Goal: Find specific page/section: Find specific page/section

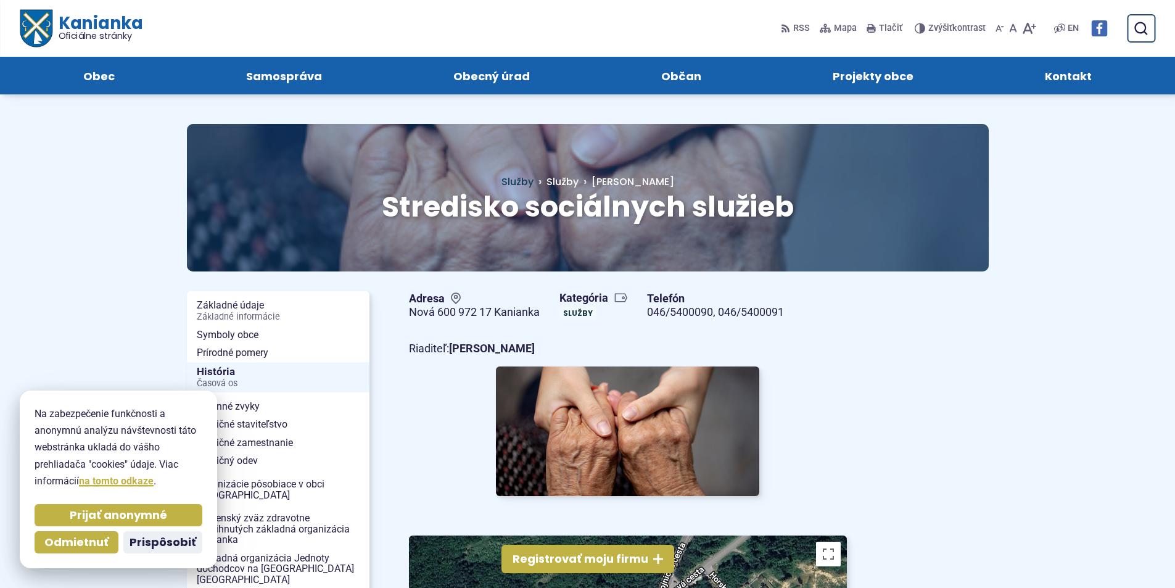
click at [534, 183] on span "Služby" at bounding box center [518, 182] width 32 height 14
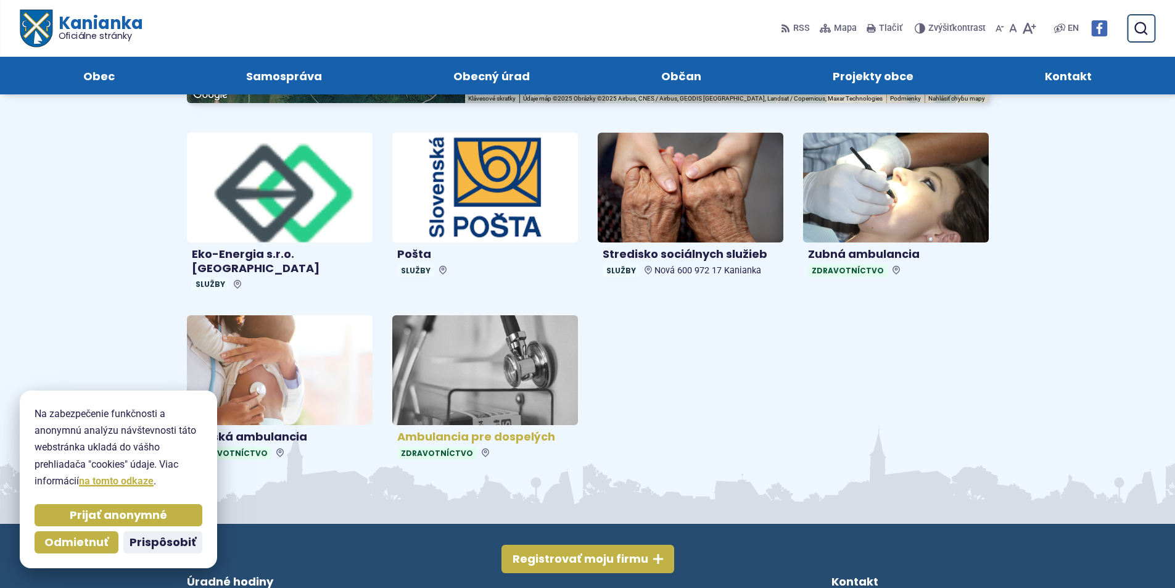
scroll to position [370, 0]
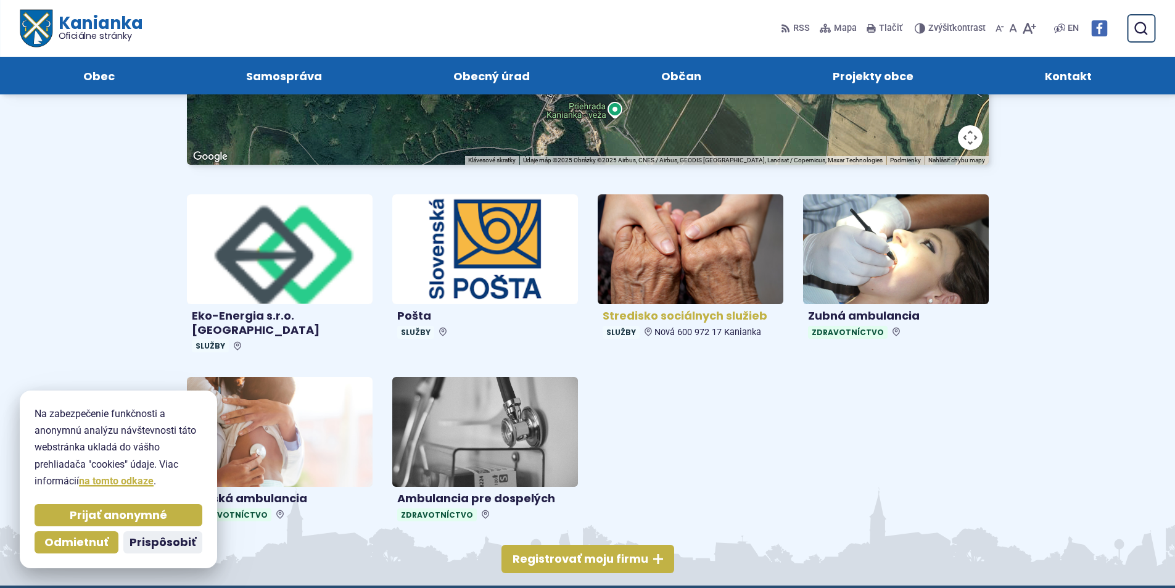
click at [674, 314] on h4 "Stredisko sociálnych služieb" at bounding box center [691, 316] width 176 height 14
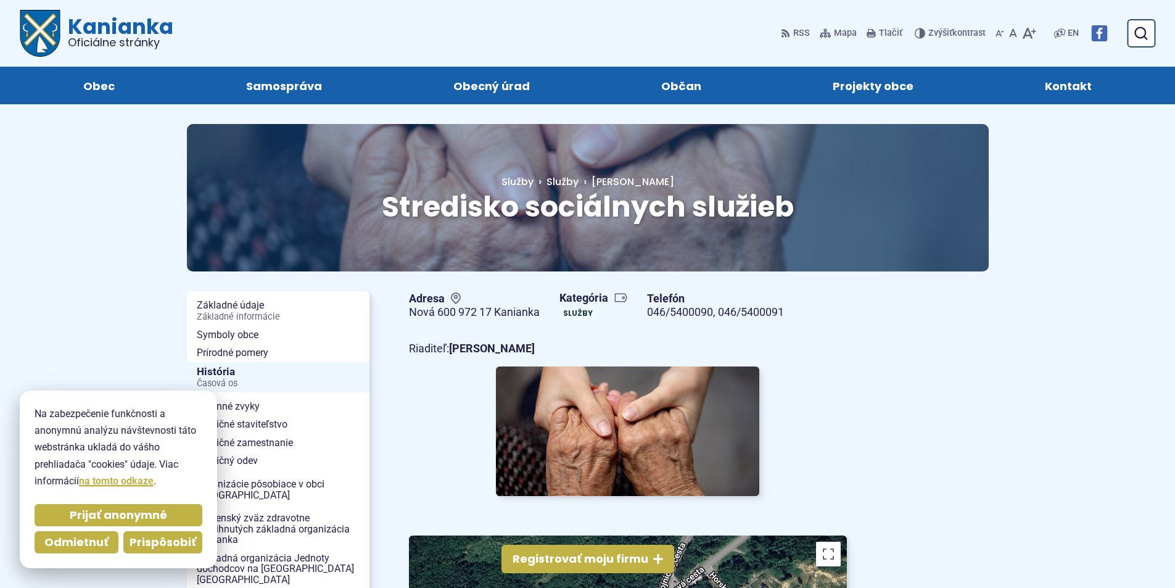
click at [144, 544] on span "Prispôsobiť" at bounding box center [163, 543] width 67 height 14
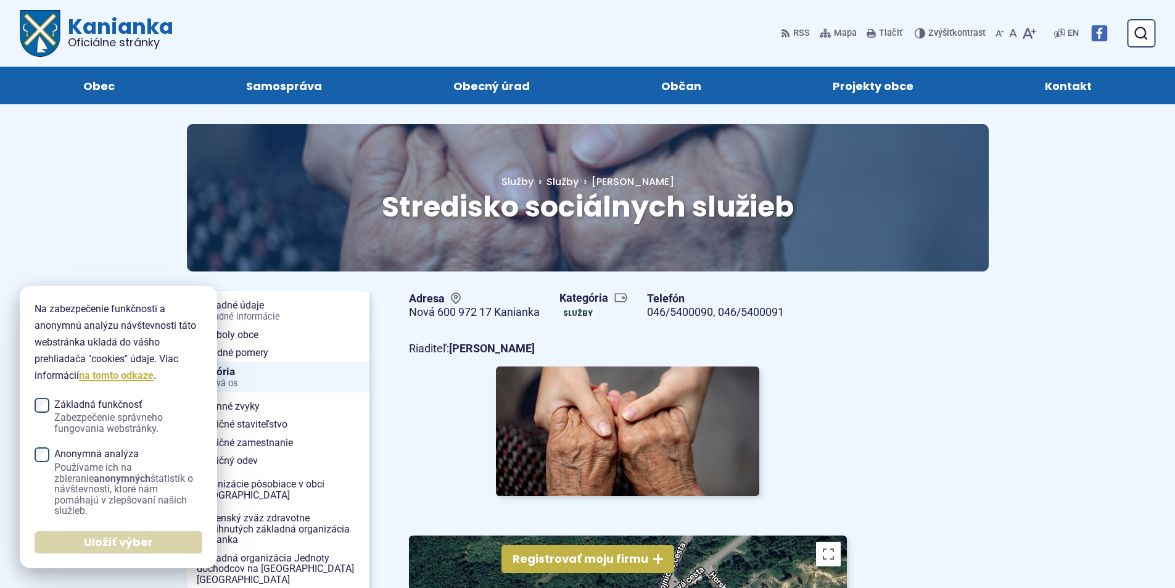
click at [165, 535] on button "Uložiť výber" at bounding box center [119, 542] width 168 height 22
